Goal: Register for event/course

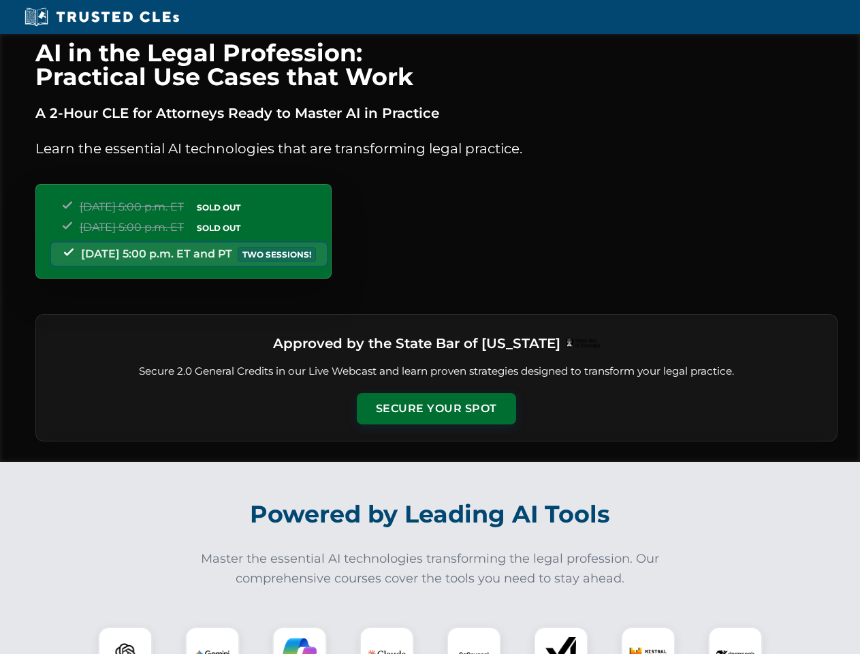
click at [436, 409] on button "Secure Your Spot" at bounding box center [436, 408] width 159 height 31
click at [125, 640] on img at bounding box center [125, 653] width 39 height 39
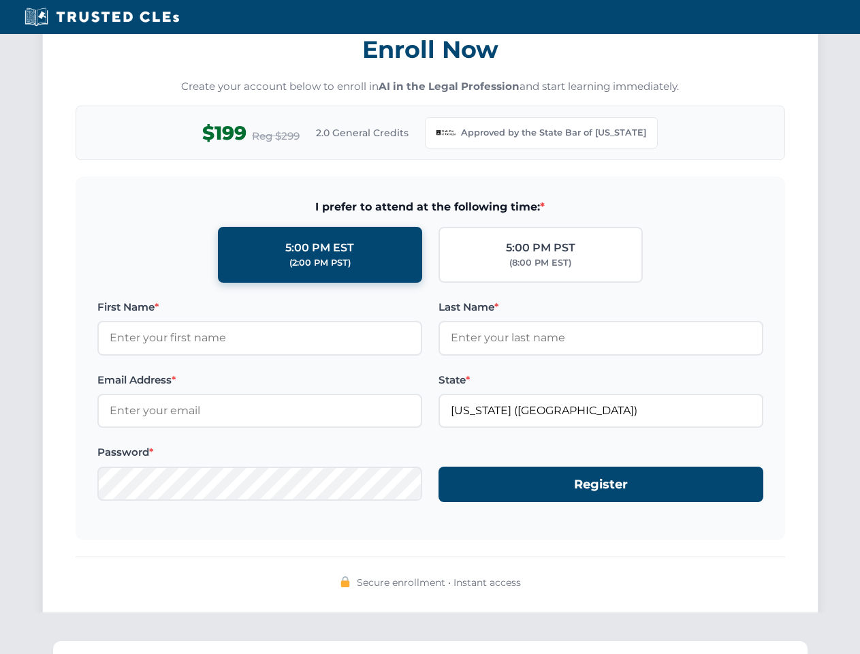
scroll to position [1327, 0]
